Goal: Navigation & Orientation: Find specific page/section

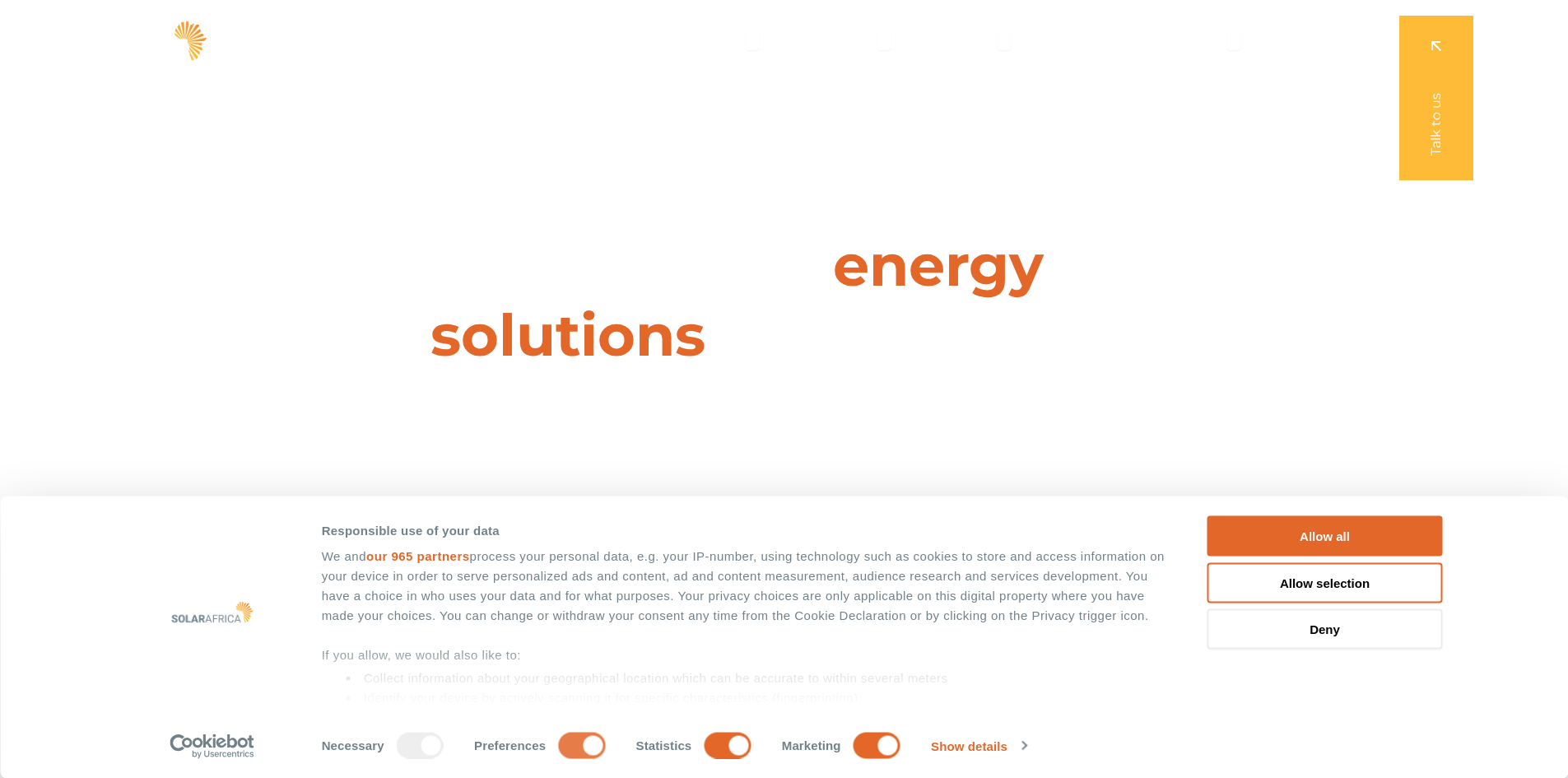
click at [587, 734] on input "Preferences" at bounding box center [581, 745] width 47 height 27
checkbox input "false"
click at [742, 751] on input "Statistics" at bounding box center [727, 745] width 47 height 27
checkbox input "false"
click at [875, 750] on input "Marketing" at bounding box center [877, 745] width 47 height 27
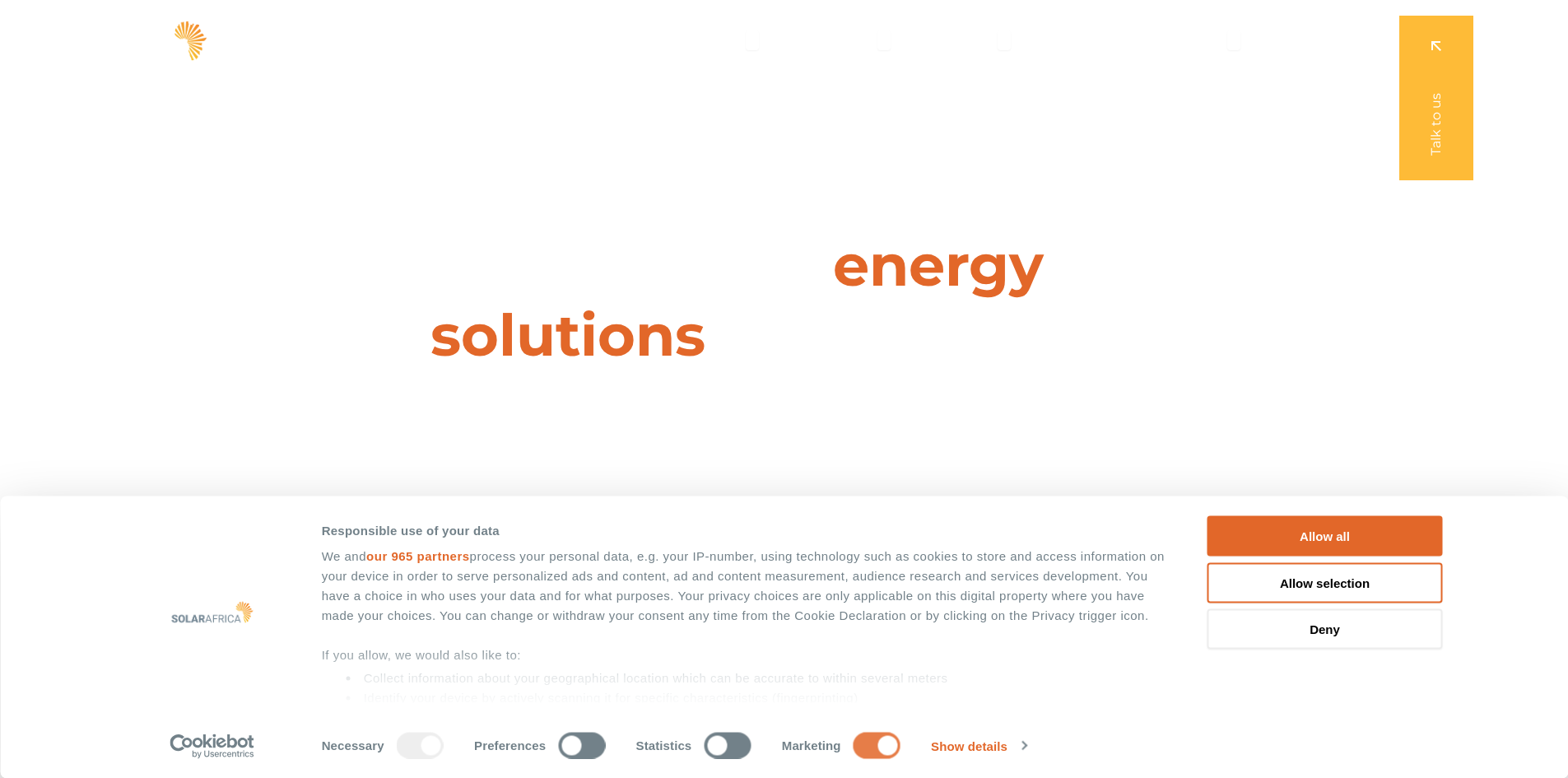
checkbox input "false"
click at [1307, 620] on button "Deny" at bounding box center [1325, 629] width 235 height 40
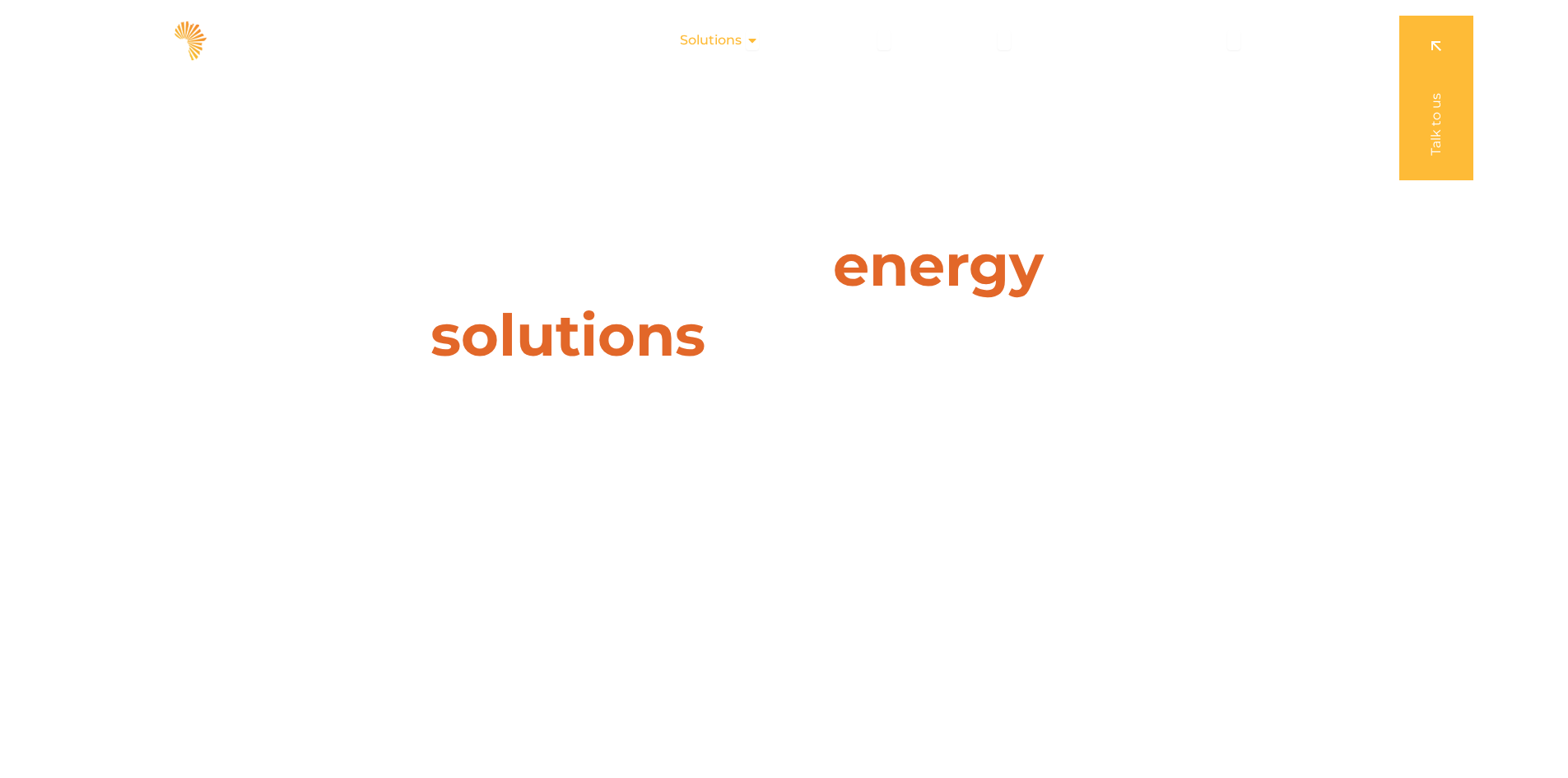
click at [759, 47] on icon "Menu" at bounding box center [752, 40] width 13 height 13
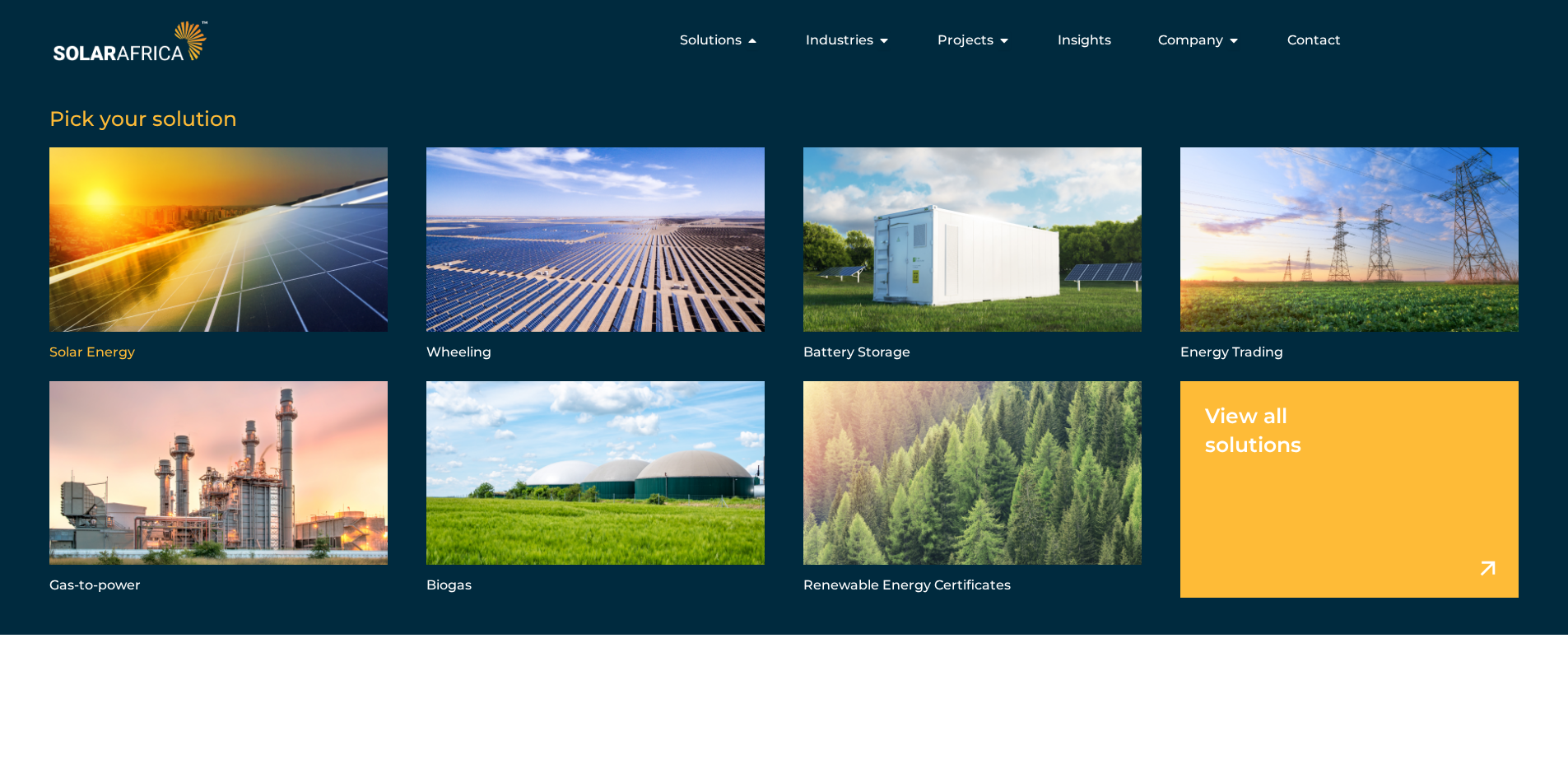
click at [292, 310] on link "Menu" at bounding box center [219, 256] width 338 height 216
